Goal: Complete application form: Complete application form

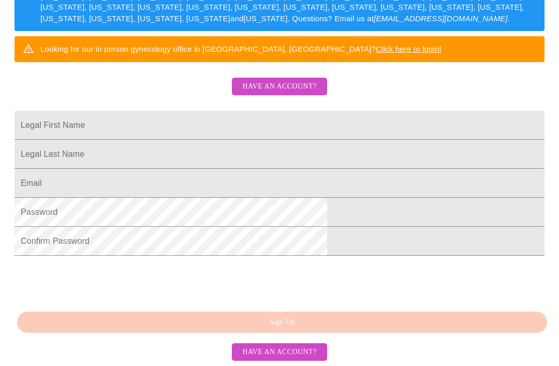
scroll to position [237, 0]
click at [305, 359] on span "Have an account?" at bounding box center [279, 352] width 74 height 13
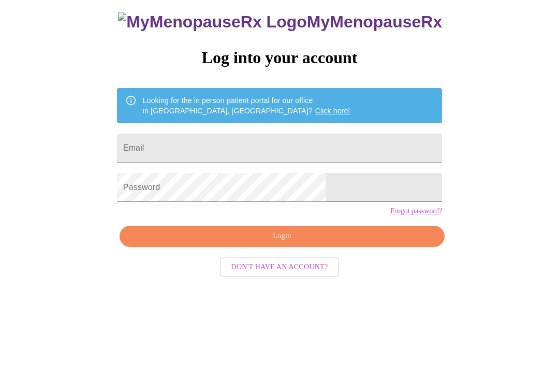
scroll to position [10, 0]
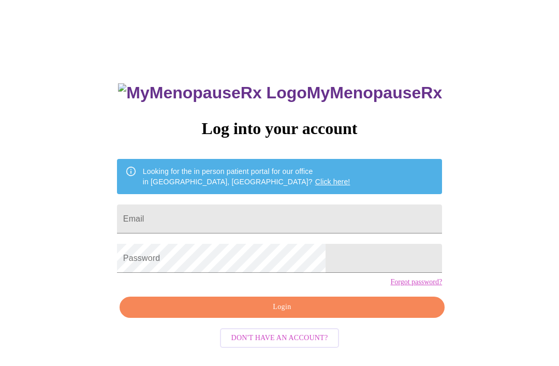
click at [273, 220] on input "Email" at bounding box center [279, 218] width 325 height 29
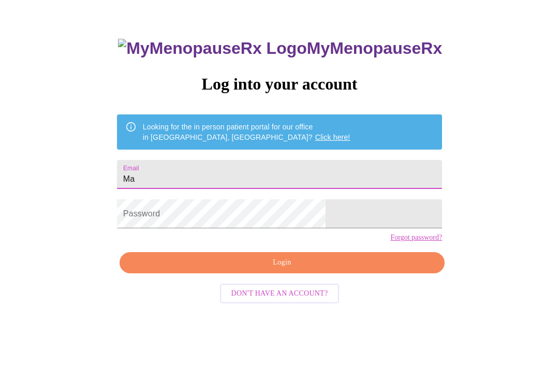
type input "M"
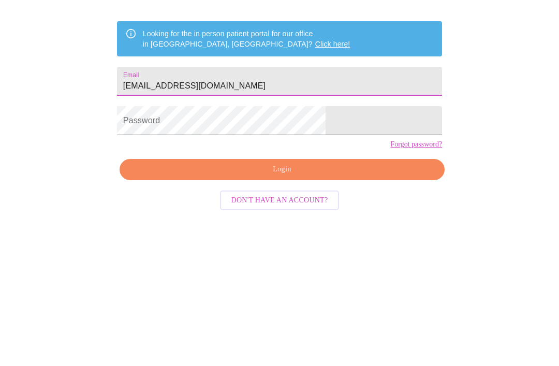
type input "[EMAIL_ADDRESS][DOMAIN_NAME]"
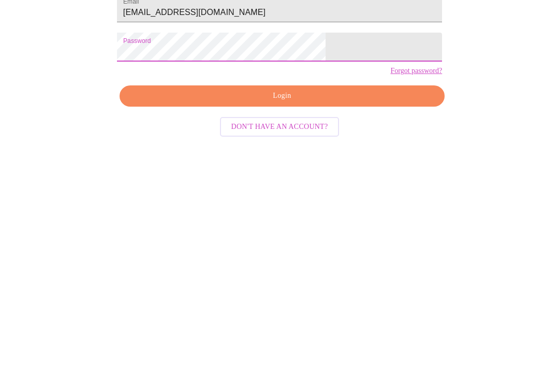
click at [291, 268] on span "Login" at bounding box center [281, 274] width 301 height 13
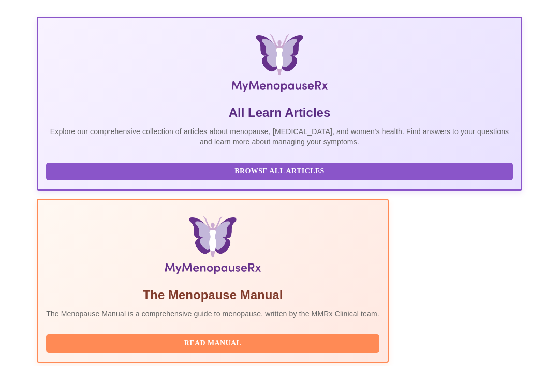
scroll to position [192, 0]
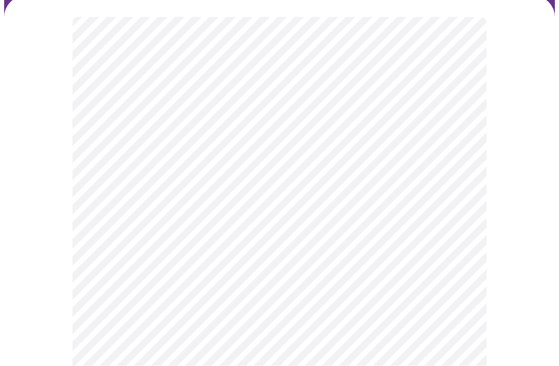
scroll to position [80, 0]
click at [458, 136] on body "MyMenopauseRx Intake Questions 2 / 13" at bounding box center [279, 234] width 551 height 621
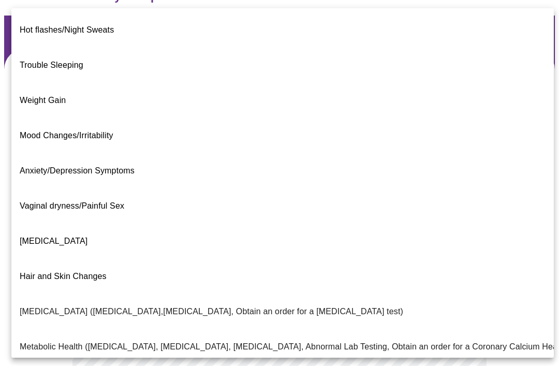
scroll to position [2, 0]
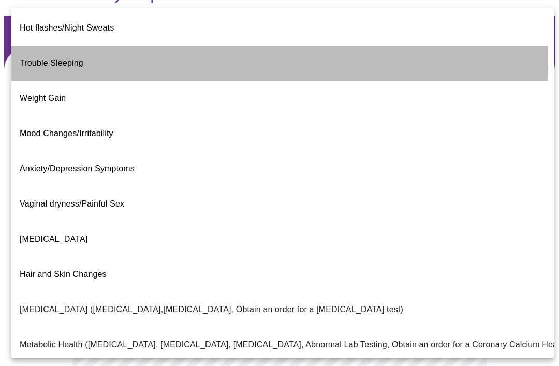
click at [51, 58] on span "Trouble Sleeping" at bounding box center [52, 62] width 64 height 9
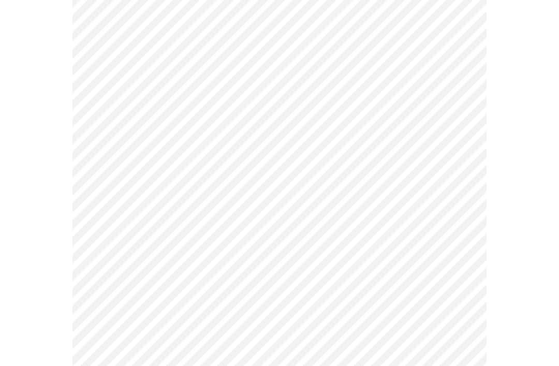
scroll to position [169, 0]
click at [455, 152] on body "MyMenopauseRx Intake Questions 2 / 13" at bounding box center [279, 142] width 551 height 615
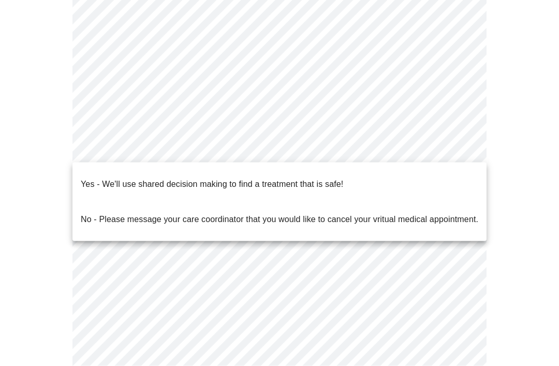
scroll to position [168, 0]
click at [511, 165] on div at bounding box center [279, 183] width 559 height 366
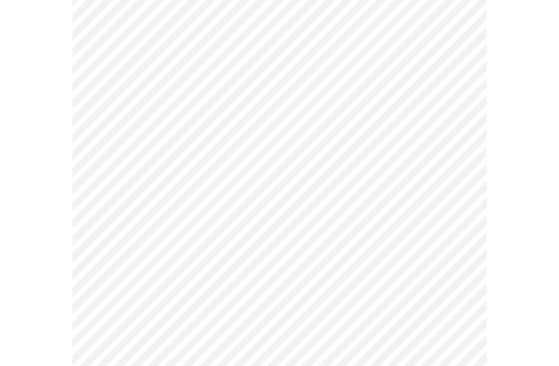
click at [456, 152] on body "MyMenopauseRx Intake Questions 2 / 13" at bounding box center [279, 143] width 551 height 615
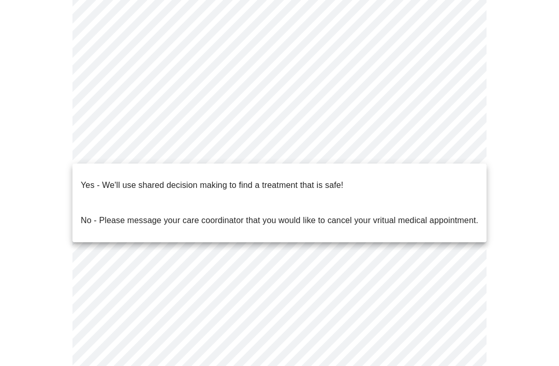
click at [526, 174] on div at bounding box center [279, 183] width 559 height 366
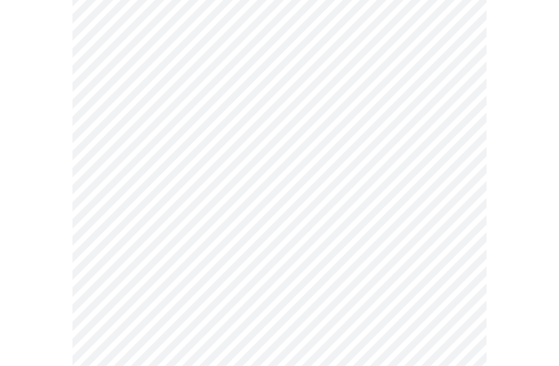
click at [449, 155] on body "MyMenopauseRx Intake Questions 2 / 13" at bounding box center [279, 143] width 551 height 615
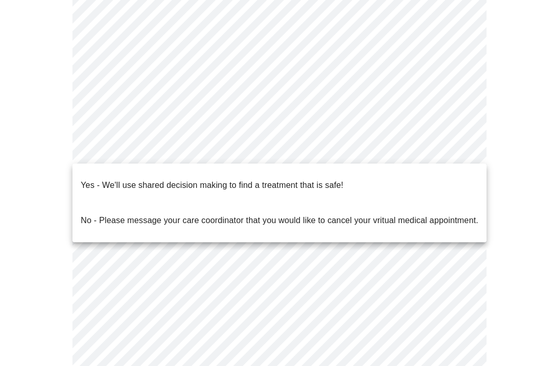
click at [262, 179] on p "Yes - We'll use shared decision making to find a treatment that is safe!" at bounding box center [212, 185] width 262 height 12
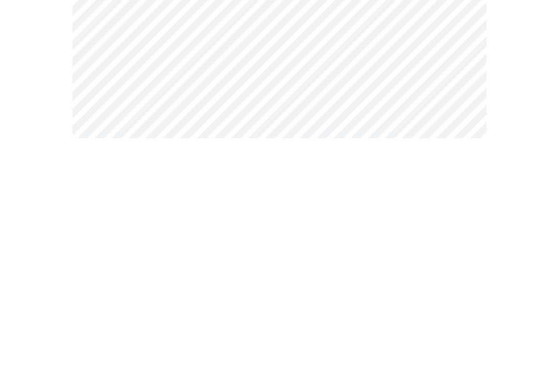
scroll to position [0, 0]
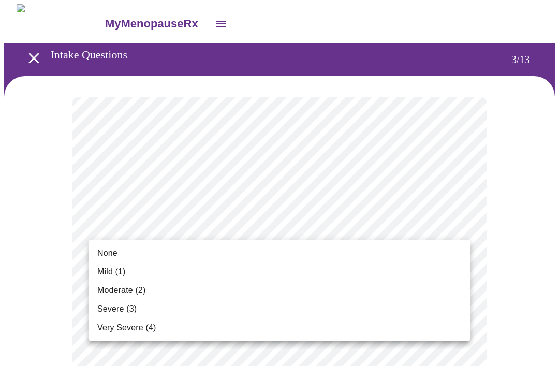
click at [513, 215] on div at bounding box center [279, 183] width 559 height 366
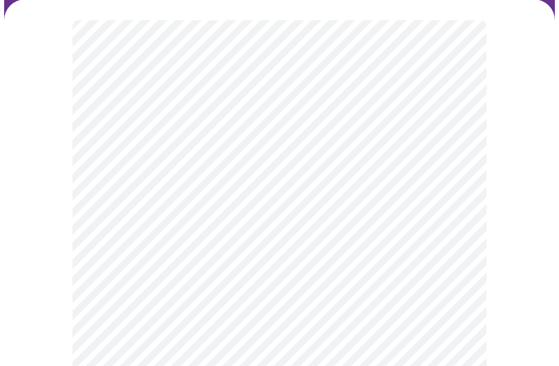
scroll to position [77, 0]
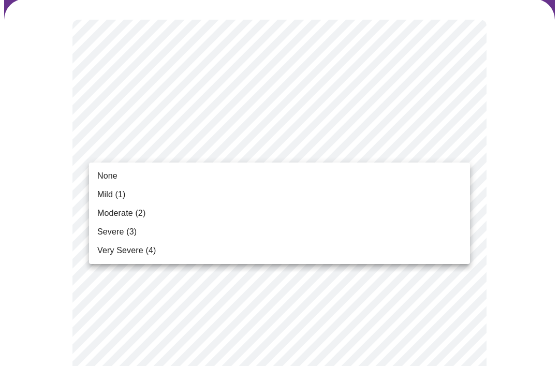
click at [134, 213] on span "Moderate (2)" at bounding box center [121, 213] width 48 height 12
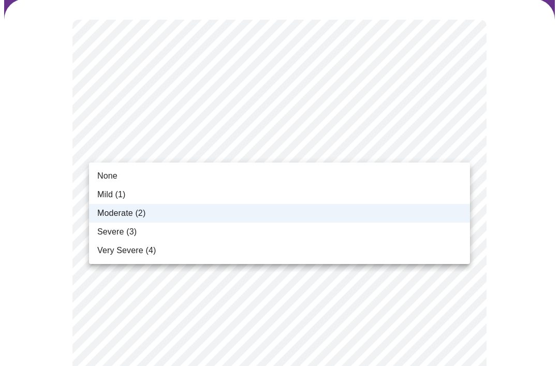
click at [126, 197] on li "Mild (1)" at bounding box center [279, 194] width 381 height 19
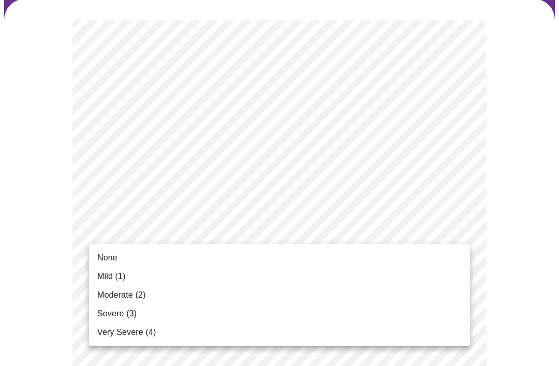
click at [115, 256] on span "None" at bounding box center [107, 258] width 20 height 12
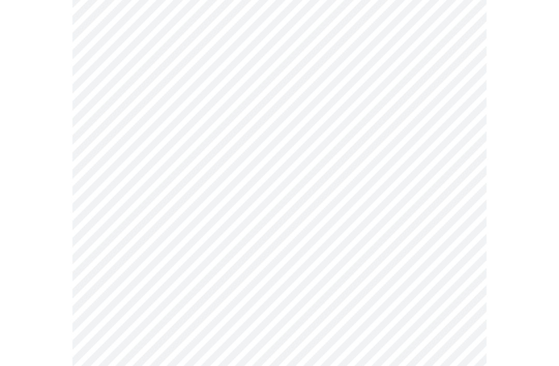
scroll to position [157, 0]
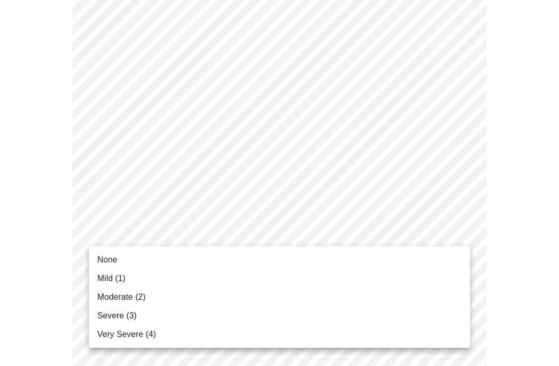
click at [148, 334] on span "Very Severe (4)" at bounding box center [126, 334] width 58 height 12
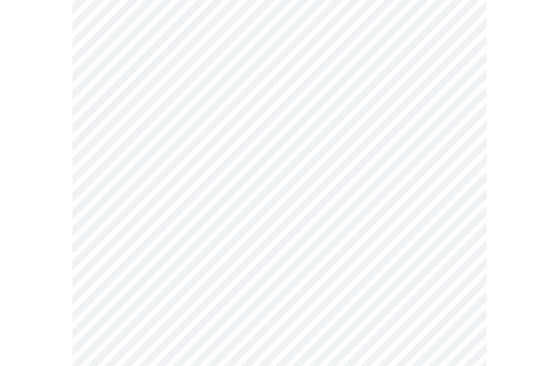
scroll to position [266, 0]
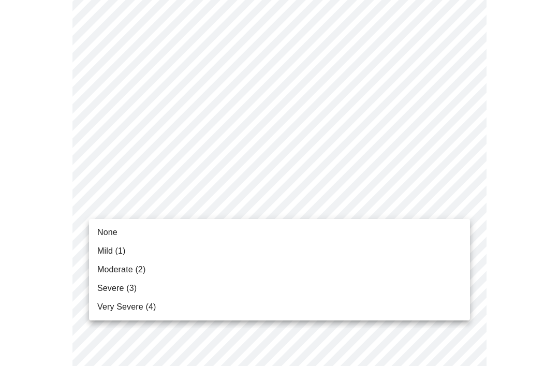
click at [113, 230] on span "None" at bounding box center [107, 232] width 20 height 12
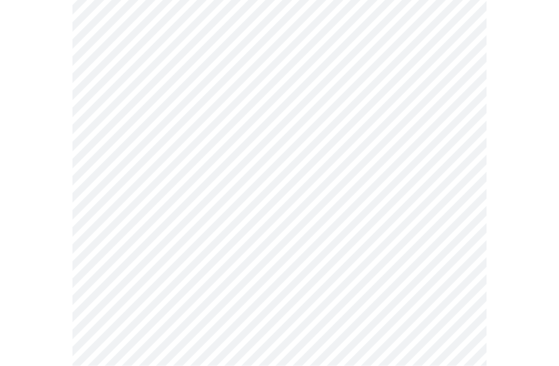
scroll to position [331, 0]
click at [458, 206] on body "MyMenopauseRx Intake Questions 3 / 13" at bounding box center [279, 330] width 551 height 1315
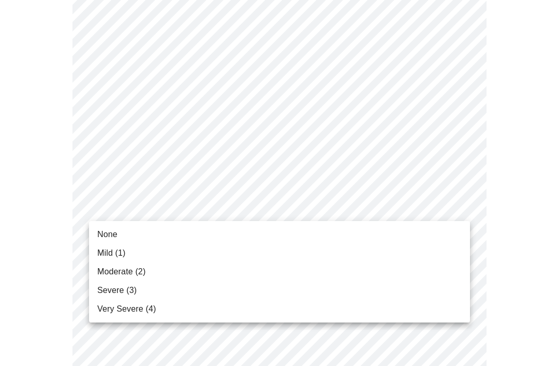
click at [120, 250] on span "Mild (1)" at bounding box center [111, 253] width 28 height 12
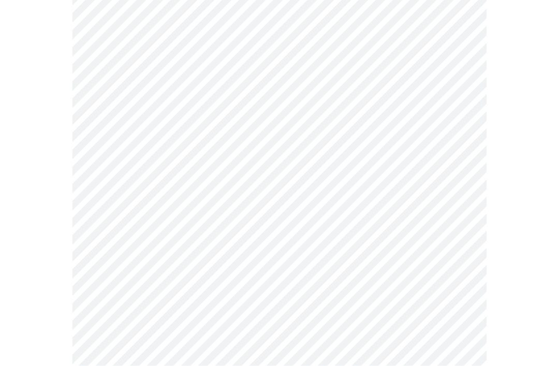
scroll to position [447, 0]
click at [457, 256] on body "MyMenopauseRx Intake Questions 3 / 13" at bounding box center [279, 207] width 551 height 1301
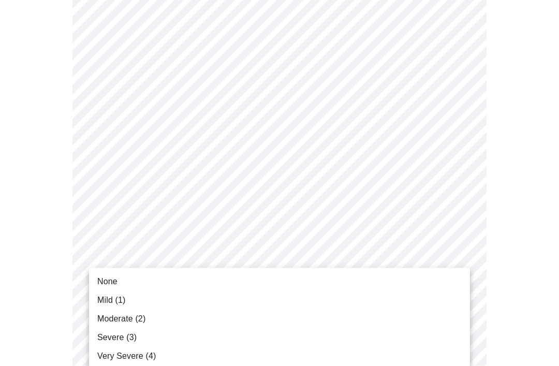
scroll to position [577, 0]
click at [447, 121] on div at bounding box center [279, 183] width 559 height 366
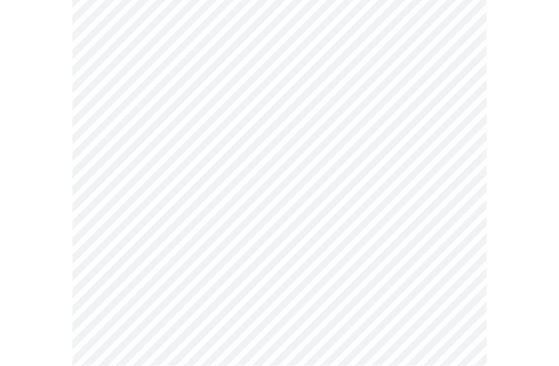
scroll to position [577, 0]
click at [449, 128] on body "MyMenopauseRx Intake Questions 3 / 13" at bounding box center [279, 77] width 551 height 1301
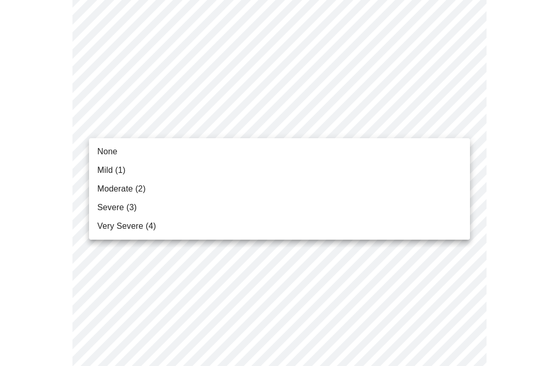
click at [125, 204] on span "Severe (3)" at bounding box center [116, 207] width 39 height 12
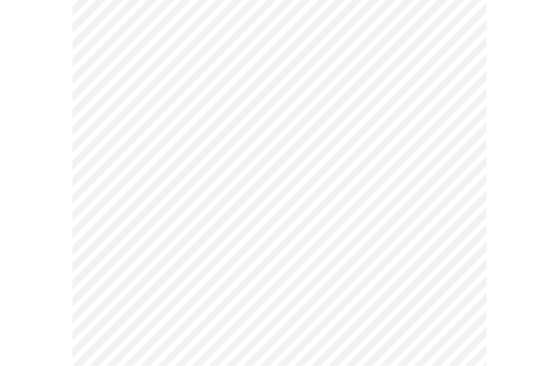
scroll to position [604, 0]
click at [458, 179] on body "MyMenopauseRx Intake Questions 3 / 13" at bounding box center [279, 44] width 551 height 1287
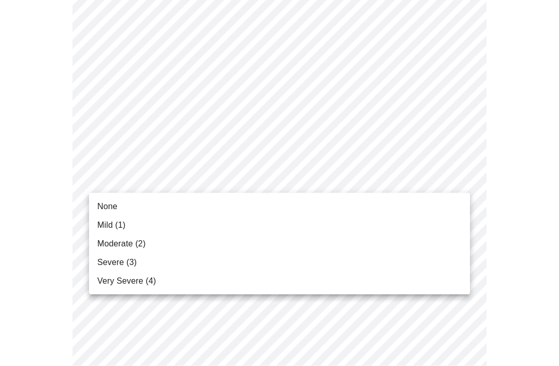
scroll to position [604, 0]
click at [120, 228] on span "Mild (1)" at bounding box center [111, 225] width 28 height 12
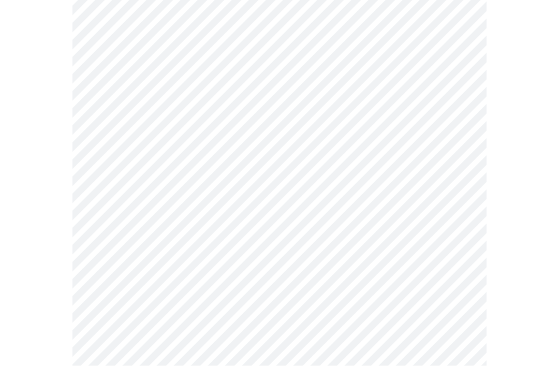
scroll to position [672, 0]
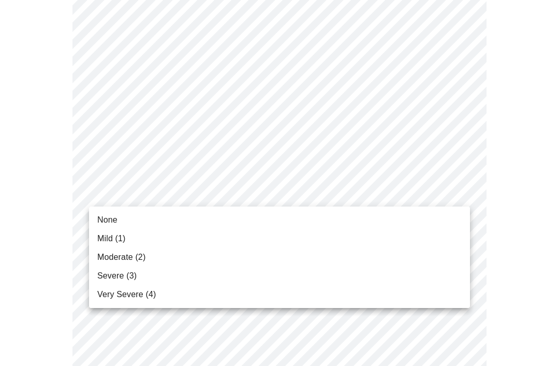
click at [118, 237] on span "Mild (1)" at bounding box center [111, 238] width 28 height 12
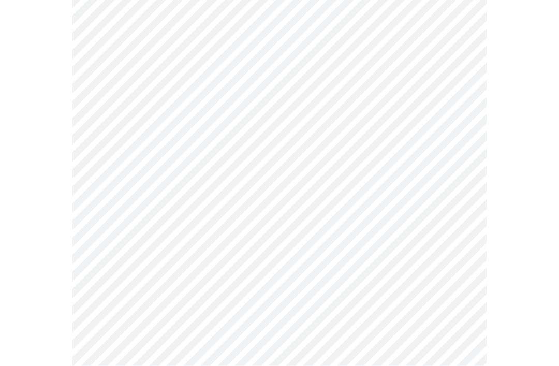
scroll to position [752, 0]
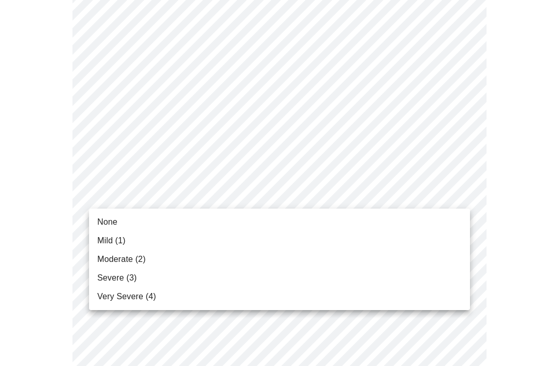
click at [120, 239] on span "Mild (1)" at bounding box center [111, 240] width 28 height 12
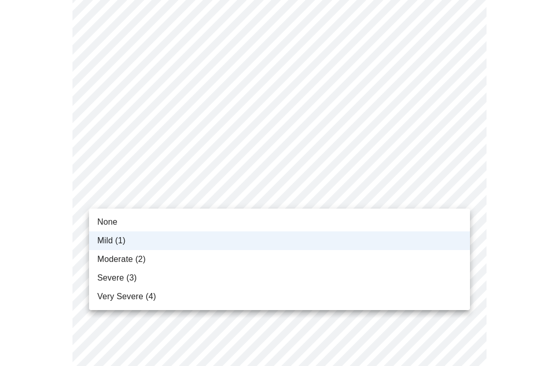
click at [140, 260] on span "Moderate (2)" at bounding box center [121, 259] width 48 height 12
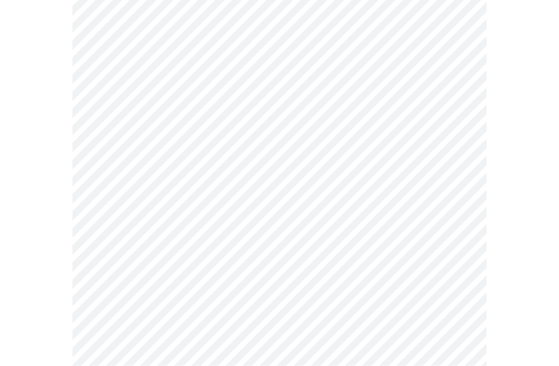
scroll to position [834, 0]
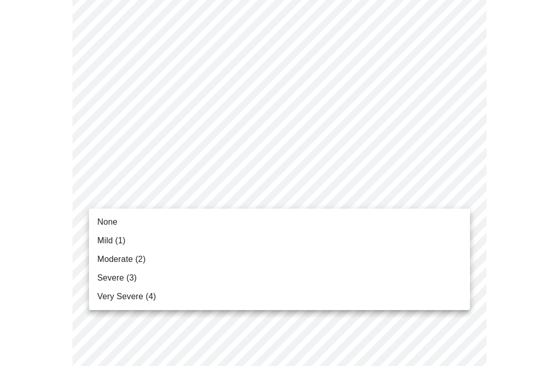
click at [114, 239] on span "Mild (1)" at bounding box center [111, 240] width 28 height 12
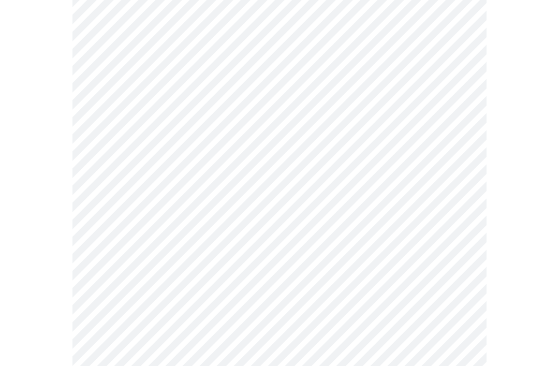
scroll to position [832, 0]
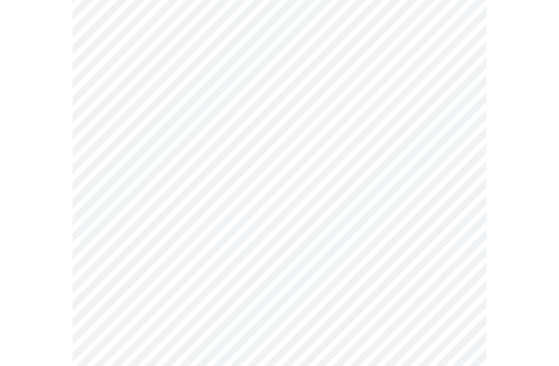
scroll to position [360, 0]
click at [457, 244] on body "MyMenopauseRx Intake Questions 3 / 13" at bounding box center [279, 259] width 551 height 1231
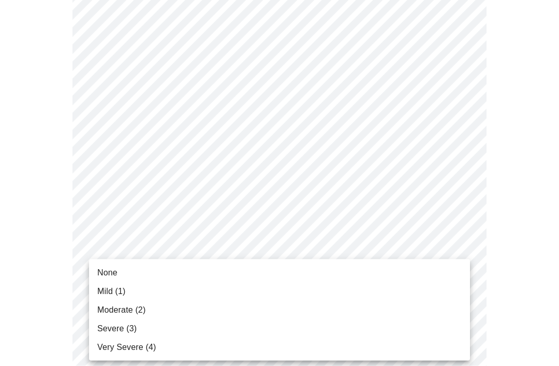
scroll to position [360, 0]
click at [117, 289] on span "Mild (1)" at bounding box center [111, 291] width 28 height 12
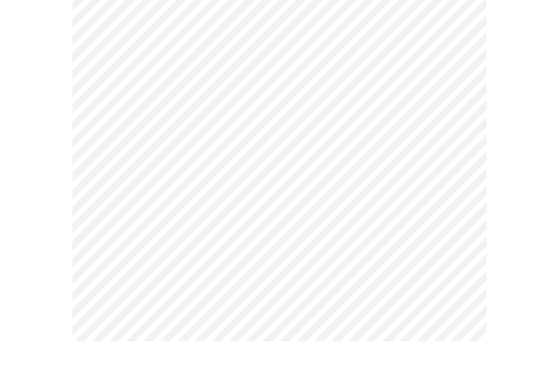
scroll to position [0, 0]
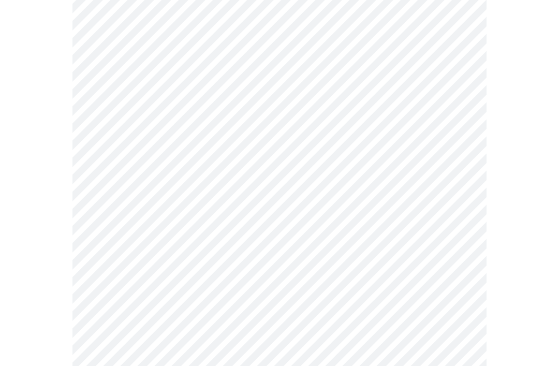
scroll to position [351, 0]
click at [444, 246] on body "MyMenopauseRx Intake Questions 4 / 13" at bounding box center [279, 141] width 551 height 977
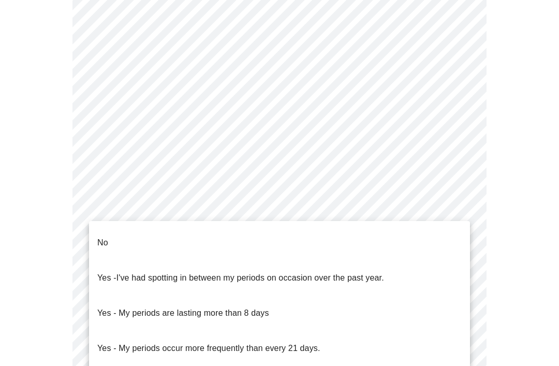
scroll to position [351, 0]
click at [103, 237] on p "No" at bounding box center [102, 243] width 11 height 12
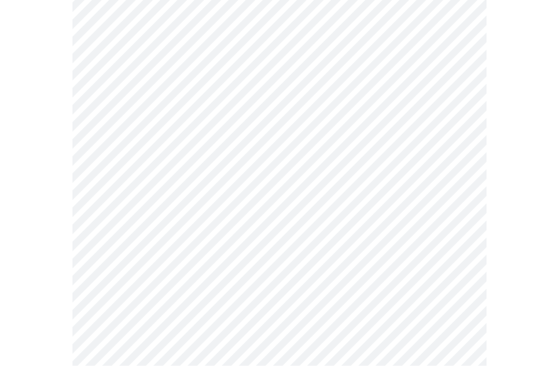
click at [450, 230] on body "MyMenopauseRx Intake Questions 4 / 13" at bounding box center [279, 54] width 551 height 972
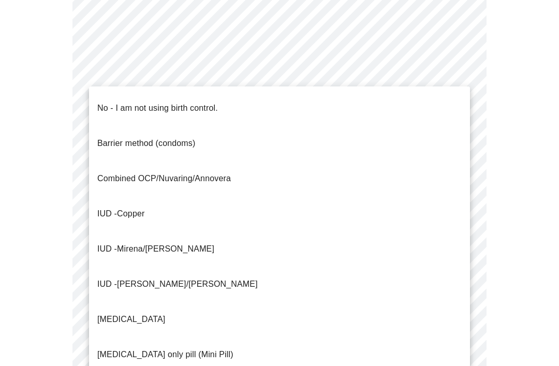
click at [202, 102] on p "No - I am not using birth control." at bounding box center [157, 108] width 121 height 12
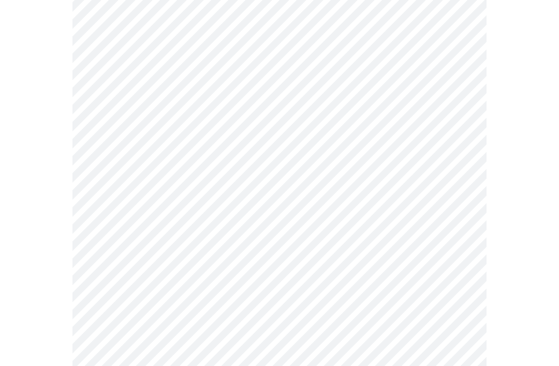
click at [442, 167] on body "MyMenopauseRx Intake Questions 4 / 13" at bounding box center [279, 51] width 551 height 966
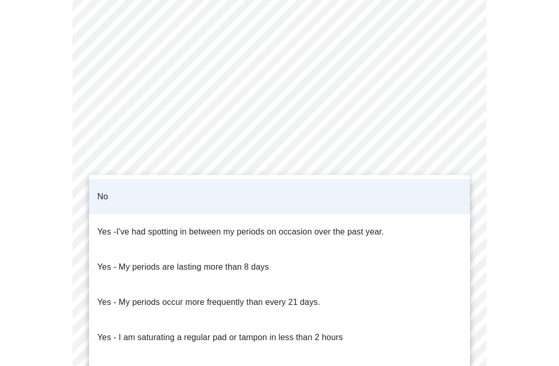
click at [416, 189] on li "No" at bounding box center [279, 196] width 381 height 35
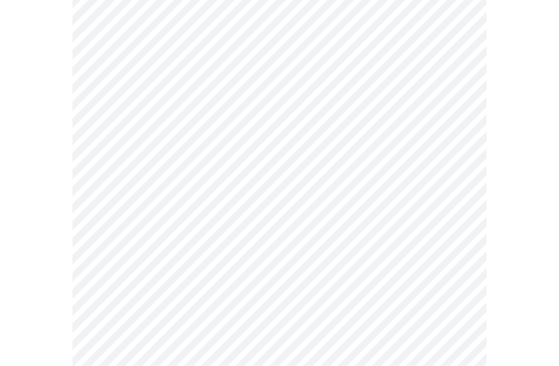
scroll to position [526, 0]
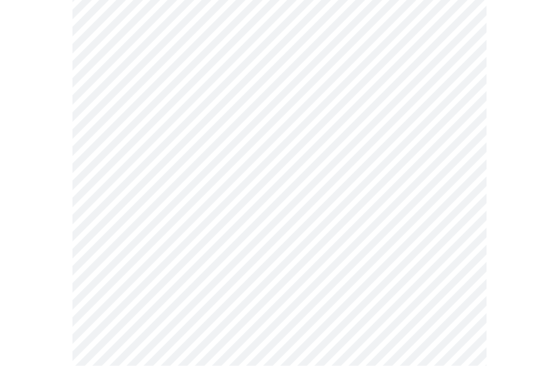
scroll to position [567, 0]
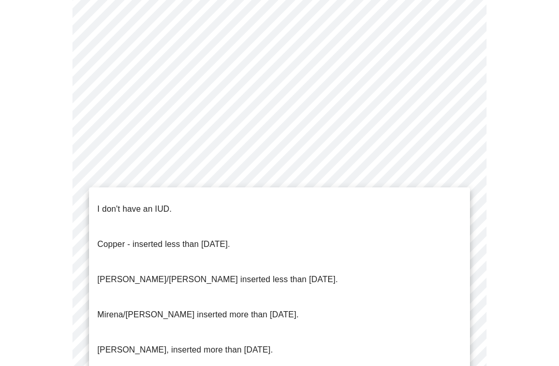
click at [153, 203] on p "I don't have an IUD." at bounding box center [134, 209] width 75 height 12
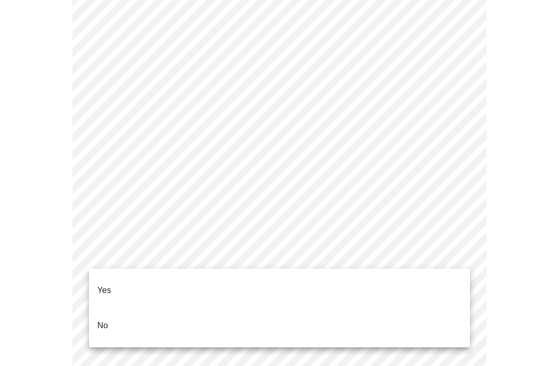
click at [105, 284] on p "Yes" at bounding box center [104, 290] width 14 height 12
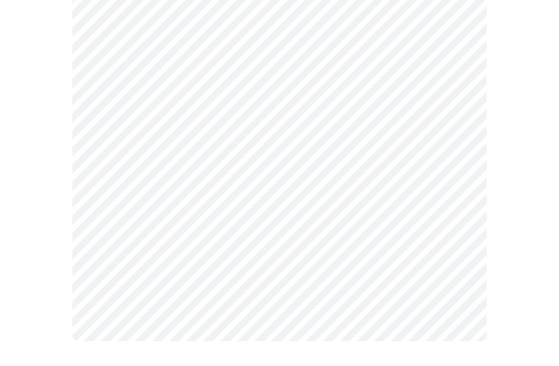
scroll to position [0, 0]
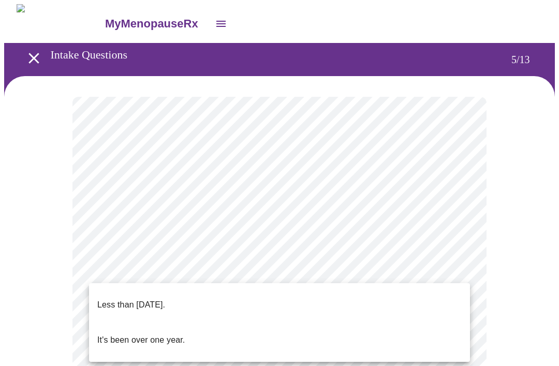
click at [508, 297] on div at bounding box center [279, 183] width 559 height 366
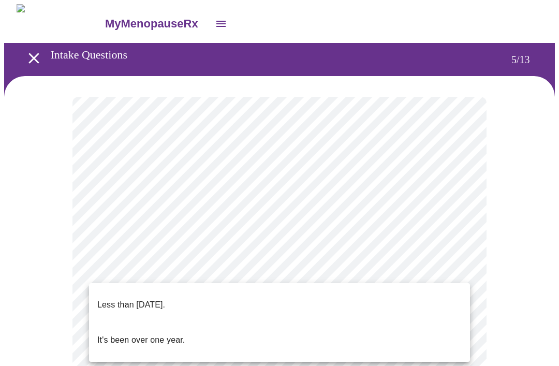
click at [165, 299] on p "Less than [DATE]." at bounding box center [131, 305] width 68 height 12
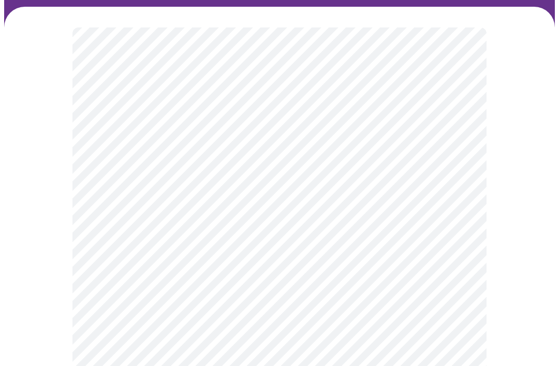
scroll to position [79, 0]
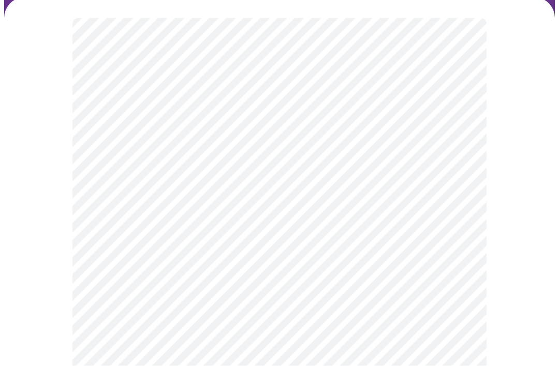
click at [452, 284] on body "MyMenopauseRx Intake Questions 5 / 13" at bounding box center [279, 340] width 551 height 831
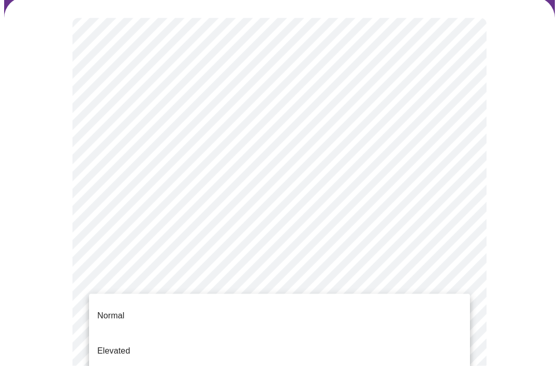
scroll to position [79, 0]
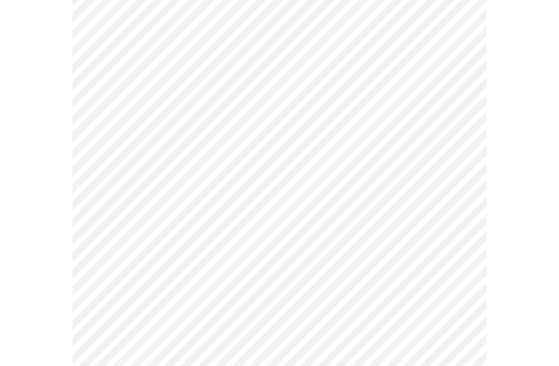
scroll to position [175, 0]
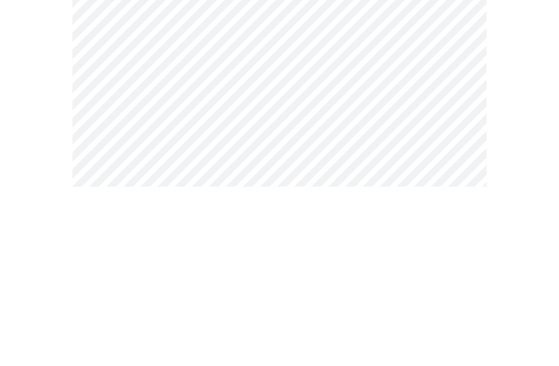
click at [511, 119] on div at bounding box center [279, 266] width 551 height 731
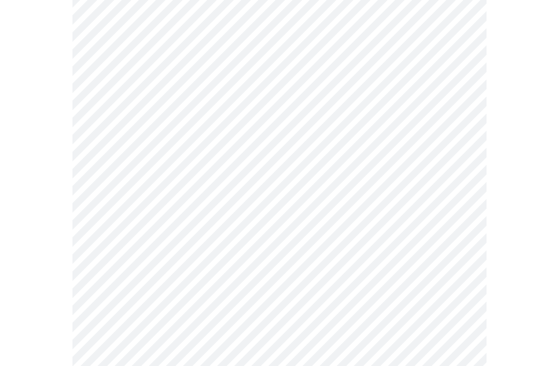
scroll to position [355, 0]
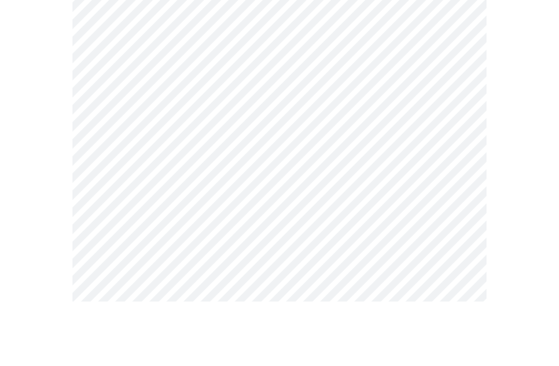
click at [517, 151] on div at bounding box center [279, 76] width 551 height 709
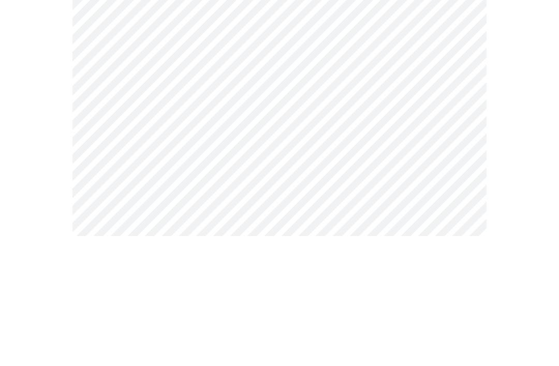
click at [533, 113] on div at bounding box center [279, 37] width 551 height 687
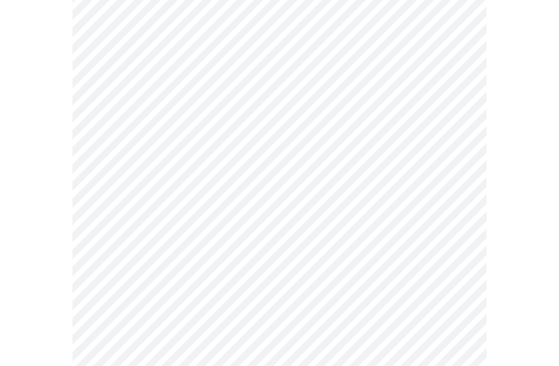
scroll to position [0, 0]
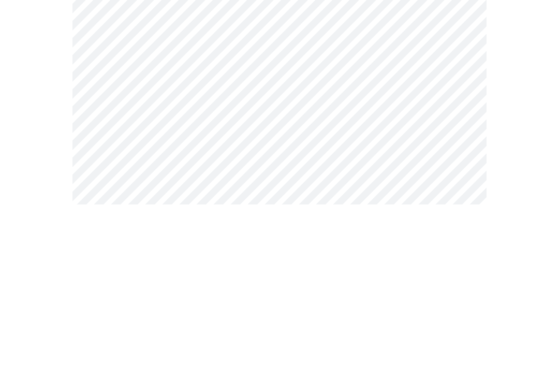
click at [463, 137] on body "MyMenopauseRx Intake Questions 6 / 13" at bounding box center [279, 280] width 551 height 552
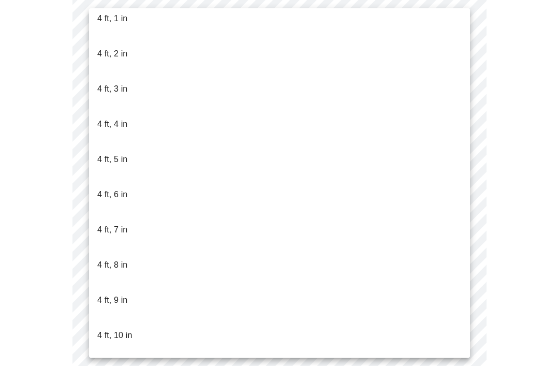
scroll to position [470, 0]
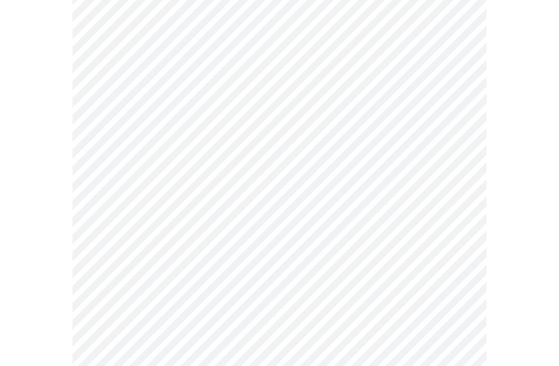
scroll to position [147, 0]
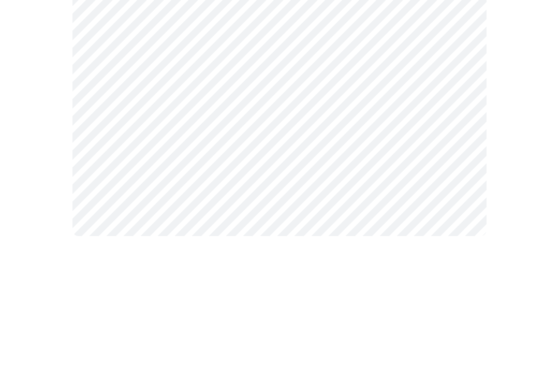
click at [491, 138] on div at bounding box center [279, 155] width 551 height 452
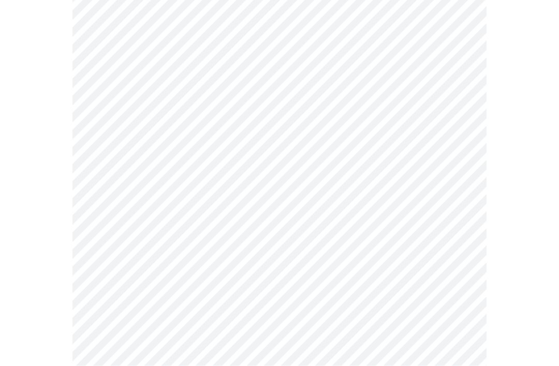
scroll to position [2717, 0]
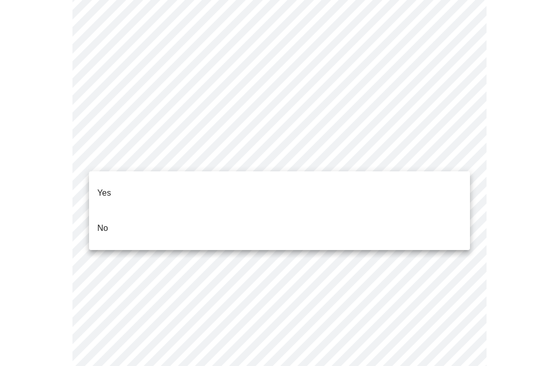
click at [166, 216] on li "No" at bounding box center [279, 228] width 381 height 35
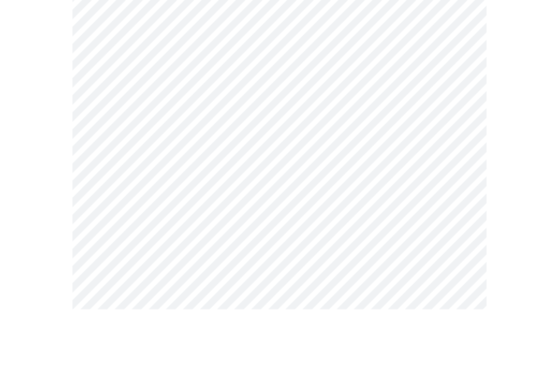
scroll to position [2849, 0]
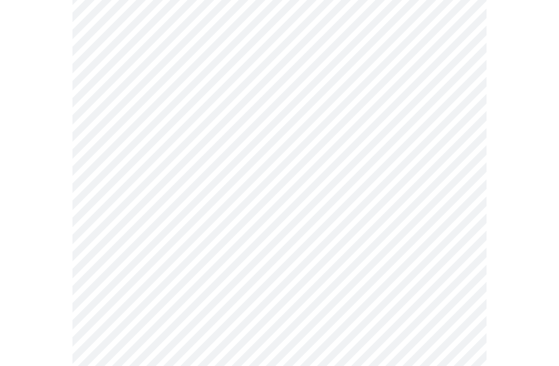
scroll to position [550, 0]
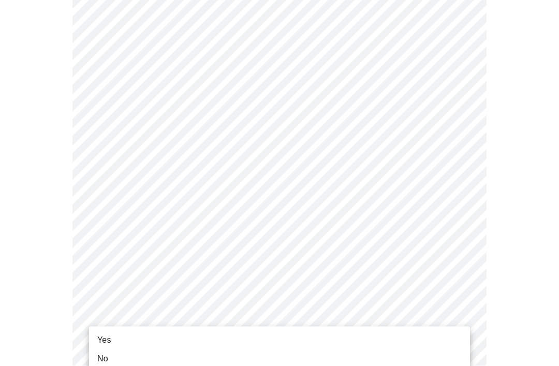
scroll to position [611, 0]
click at [108, 342] on span "Yes" at bounding box center [104, 340] width 14 height 12
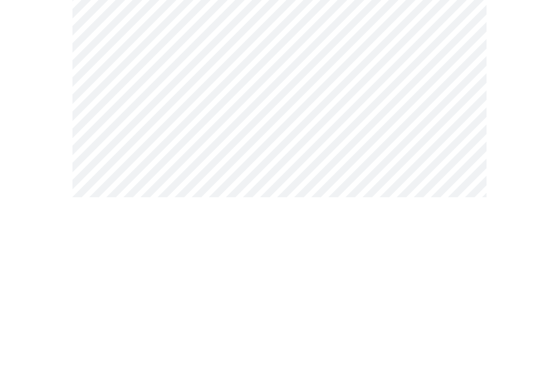
scroll to position [0, 0]
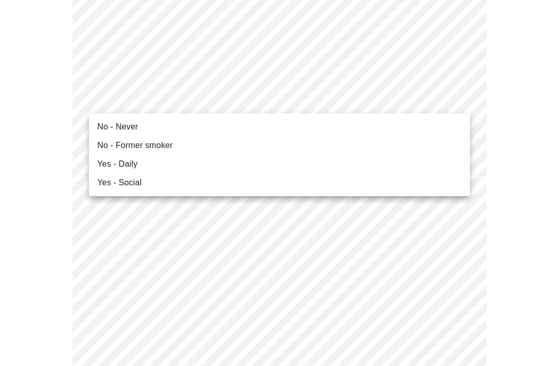
click at [128, 129] on span "No - Never" at bounding box center [117, 127] width 41 height 12
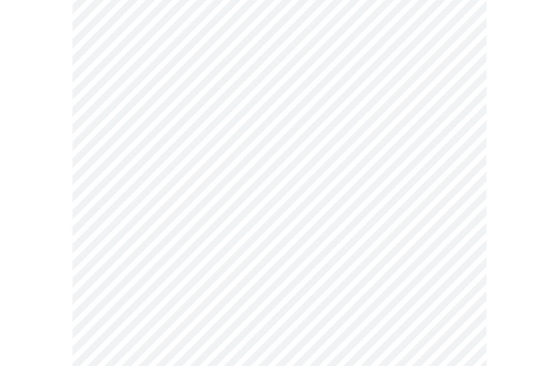
scroll to position [861, 0]
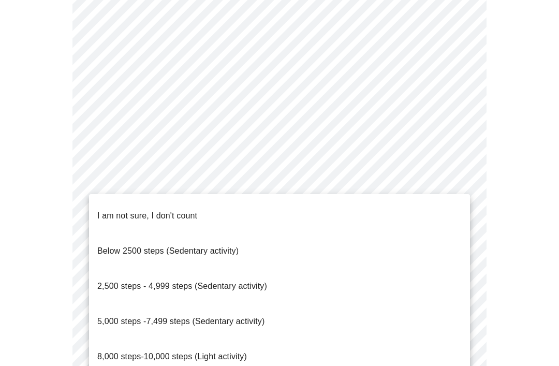
click at [188, 211] on span "I am not sure, I don't count" at bounding box center [147, 215] width 100 height 9
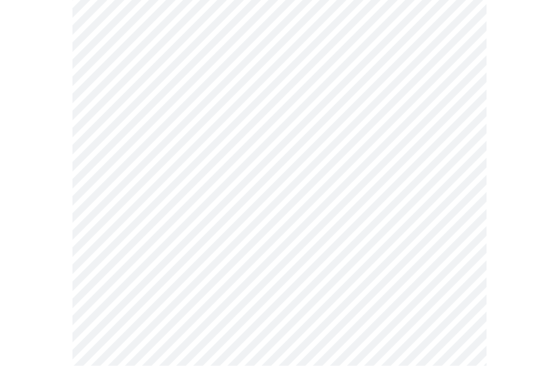
scroll to position [945, 0]
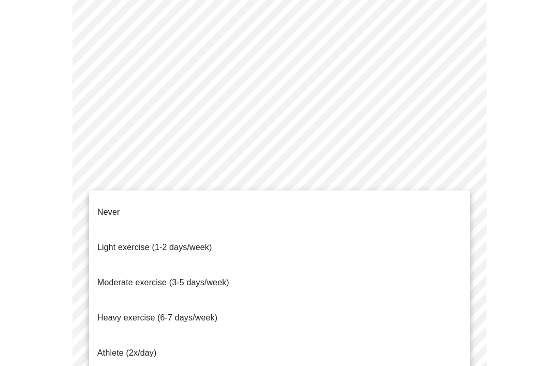
click at [193, 243] on span "Light exercise (1-2 days/week)" at bounding box center [154, 247] width 115 height 9
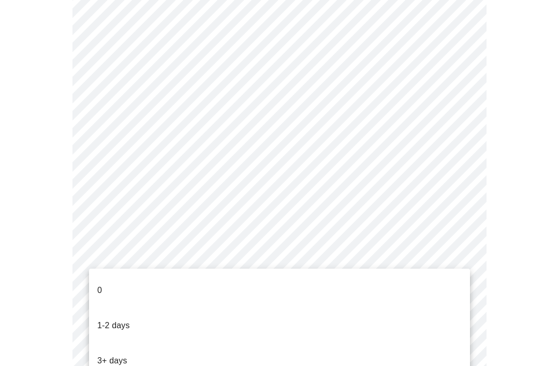
click at [127, 319] on p "1-2 days" at bounding box center [113, 325] width 33 height 12
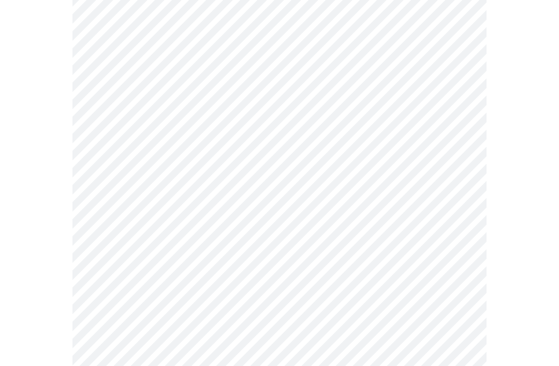
scroll to position [0, 0]
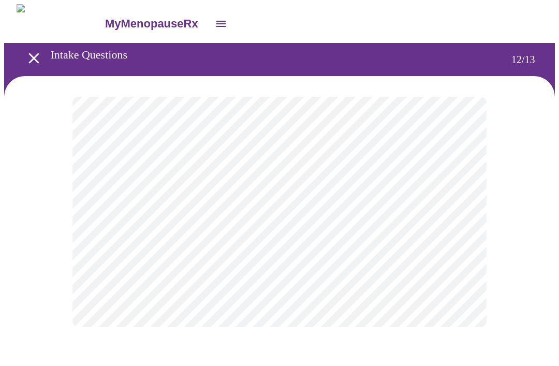
click at [458, 218] on body "MyMenopauseRx Intake Questions 12 / 13" at bounding box center [279, 176] width 551 height 344
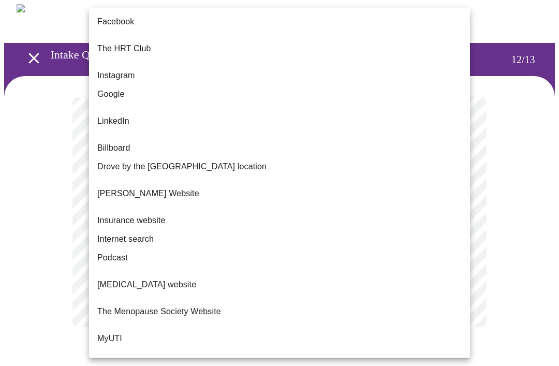
click at [124, 20] on span "Facebook" at bounding box center [115, 22] width 37 height 12
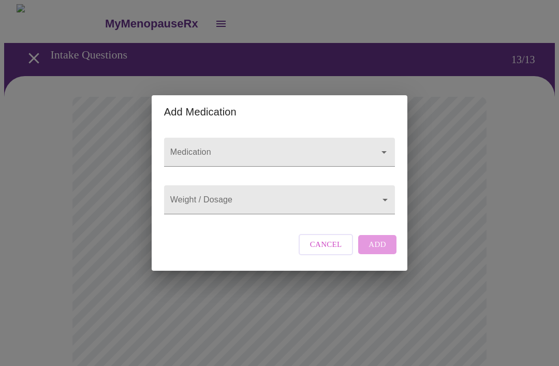
click at [372, 145] on div at bounding box center [376, 152] width 27 height 14
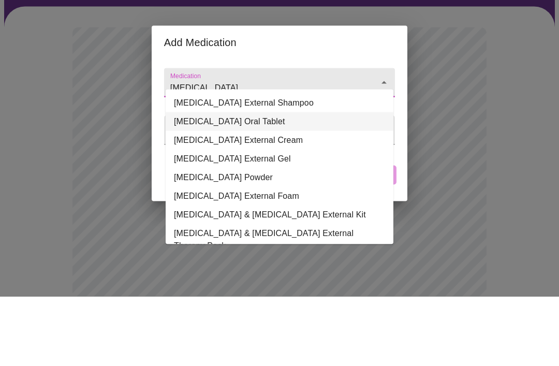
click at [252, 182] on li "[MEDICAL_DATA] Oral Tablet" at bounding box center [280, 191] width 228 height 19
type input "[MEDICAL_DATA] Oral Tablet"
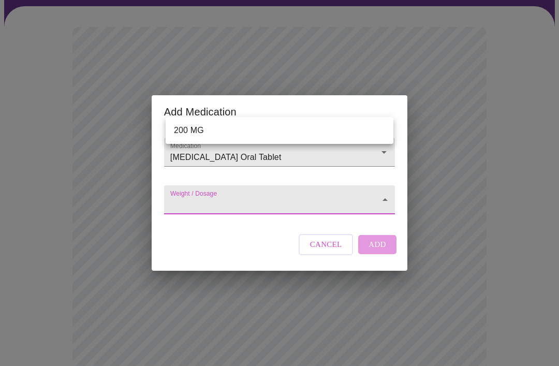
click at [254, 127] on li "200 MG" at bounding box center [280, 130] width 228 height 19
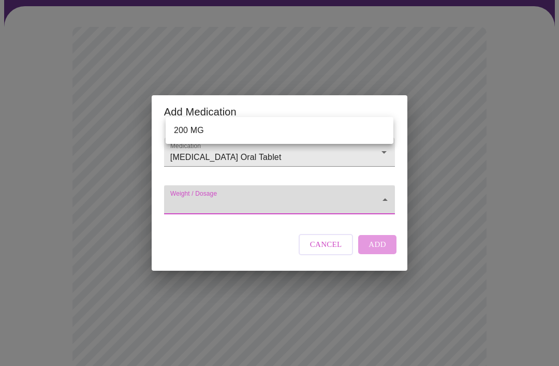
type input "200 MG"
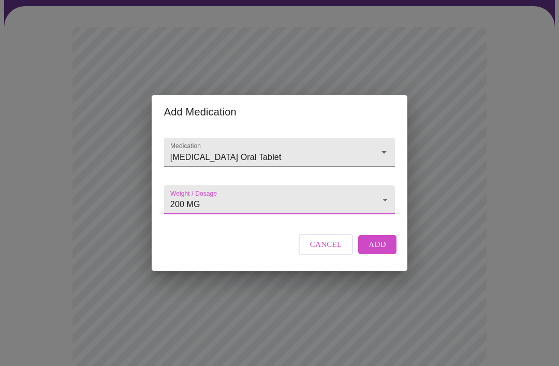
click at [379, 251] on span "Add" at bounding box center [378, 244] width 18 height 13
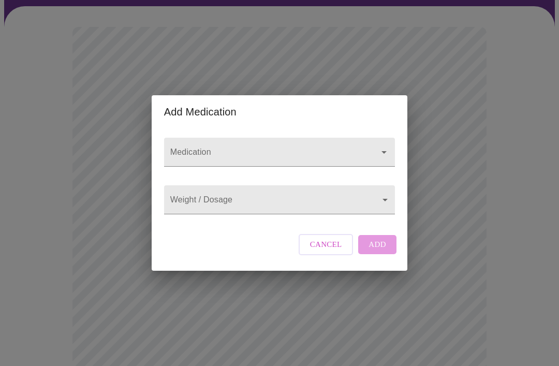
click at [275, 148] on input "Medication" at bounding box center [264, 157] width 193 height 19
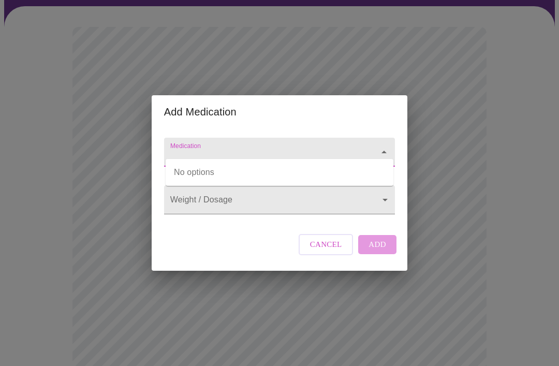
scroll to position [69, 0]
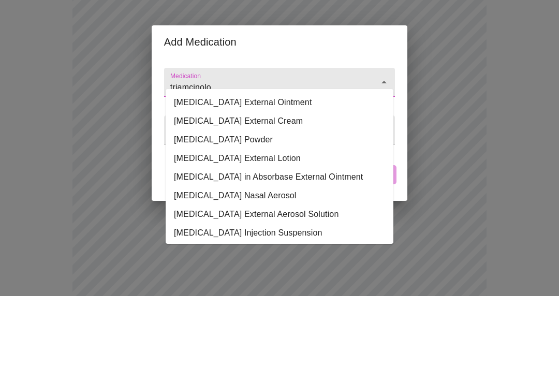
click at [316, 182] on li "[MEDICAL_DATA] External Cream" at bounding box center [280, 191] width 228 height 19
type input "[MEDICAL_DATA] External Cream"
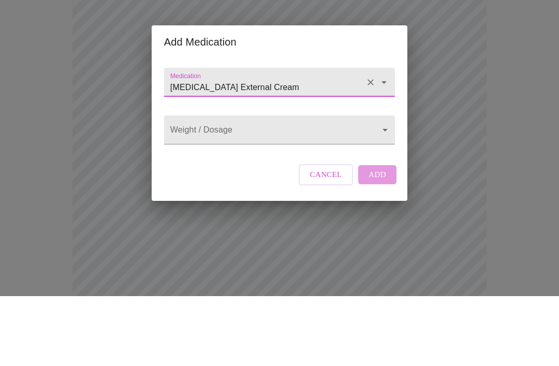
click at [381, 131] on body "MyMenopauseRx Intake Questions 13 / 13 Add Medication Medication [GEOGRAPHIC_DA…" at bounding box center [279, 334] width 551 height 798
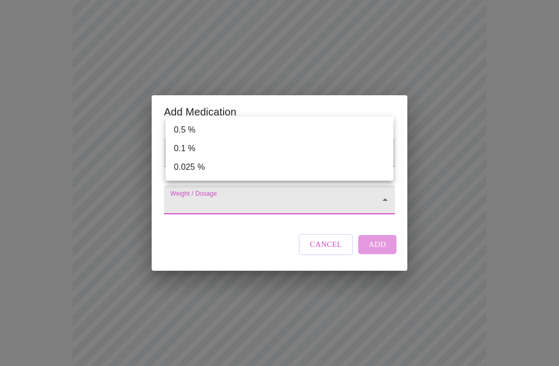
click at [195, 148] on li "0.1 %" at bounding box center [280, 148] width 228 height 19
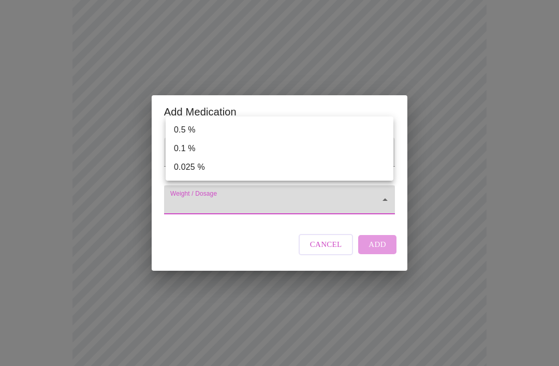
type input "0.1 %"
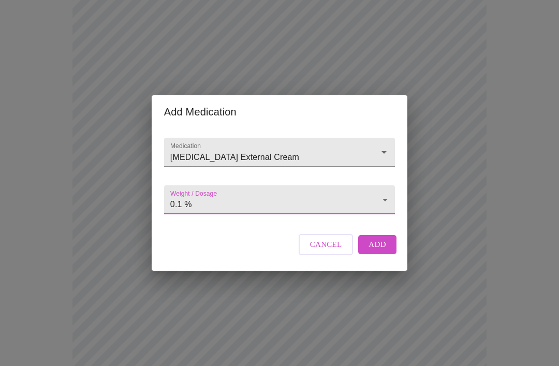
click at [380, 204] on body "MyMenopauseRx Intake Questions 13 / 13 Add Medication Medication [GEOGRAPHIC_DA…" at bounding box center [279, 263] width 551 height 798
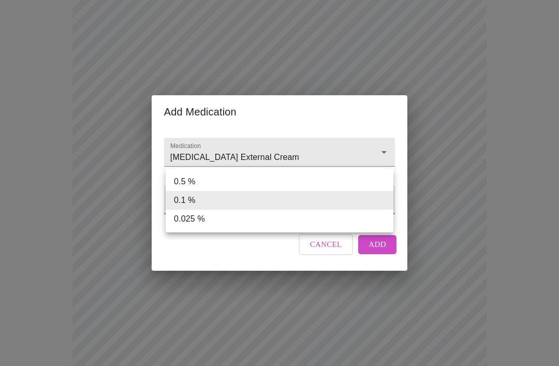
click at [384, 256] on div at bounding box center [279, 183] width 559 height 366
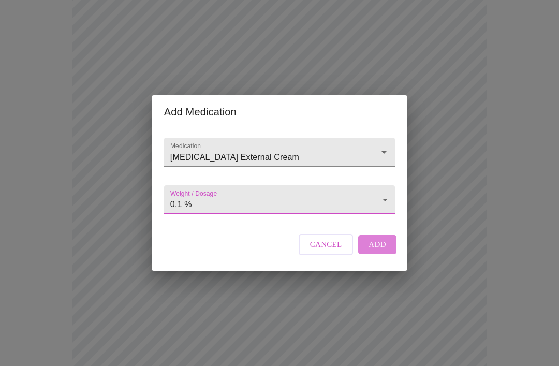
click at [379, 251] on span "Add" at bounding box center [378, 244] width 18 height 13
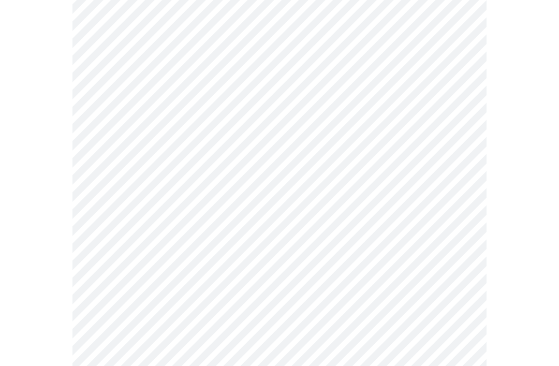
scroll to position [437, 0]
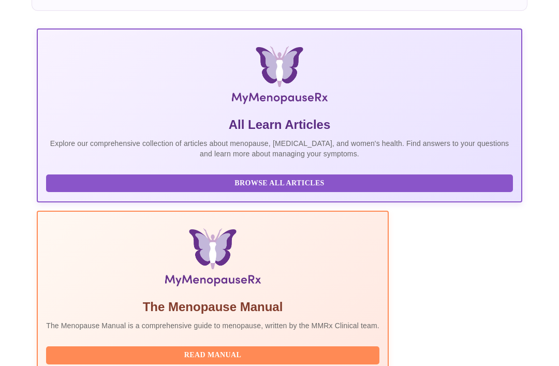
scroll to position [204, 0]
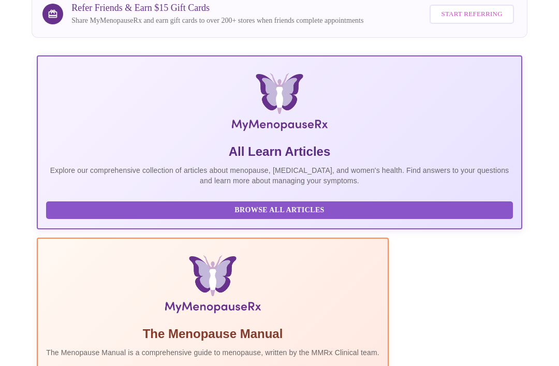
scroll to position [109, 0]
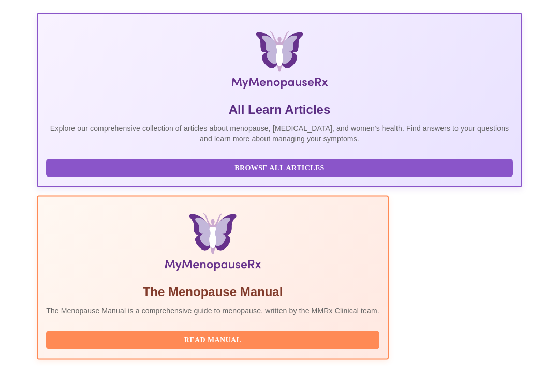
scroll to position [204, 0]
